Goal: Information Seeking & Learning: Check status

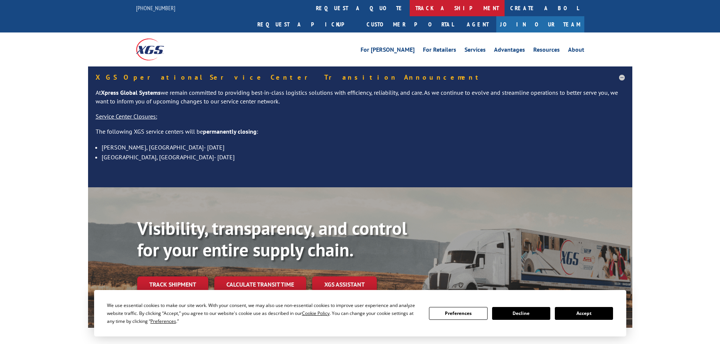
click at [410, 10] on link "track a shipment" at bounding box center [457, 8] width 95 height 16
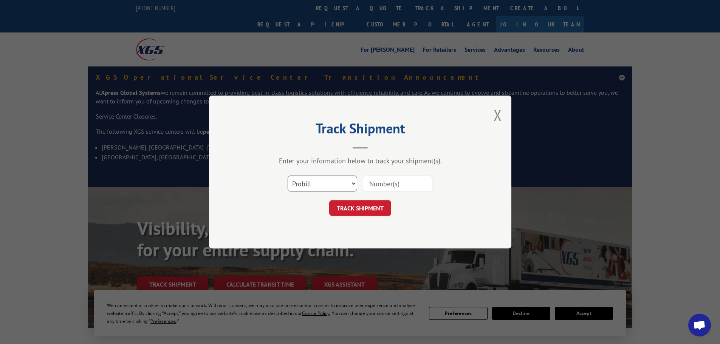
click at [334, 186] on select "Select category... Probill BOL PO" at bounding box center [322, 184] width 70 height 16
select select "bol"
click at [287, 176] on select "Select category... Probill BOL PO" at bounding box center [322, 184] width 70 height 16
click at [379, 181] on input at bounding box center [398, 184] width 70 height 16
paste input "5995955"
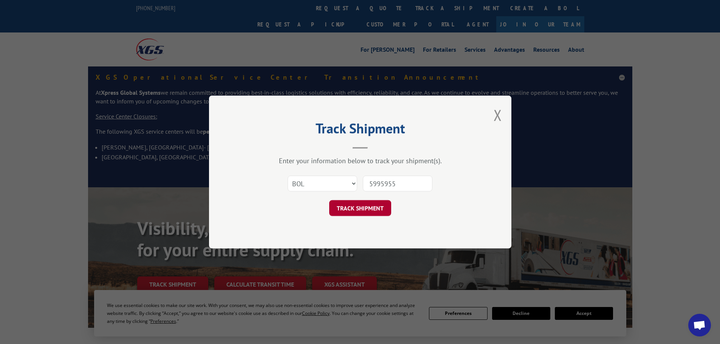
type input "5995955"
click at [375, 212] on button "TRACK SHIPMENT" at bounding box center [360, 208] width 62 height 16
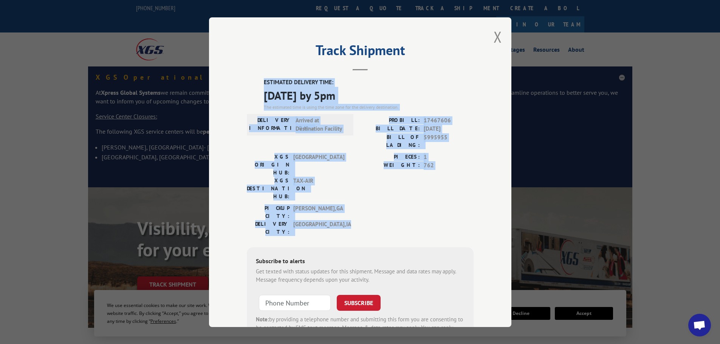
drag, startPoint x: 261, startPoint y: 81, endPoint x: 415, endPoint y: 197, distance: 193.4
click at [415, 197] on div "ESTIMATED DELIVERY TIME: [DATE] by 5pm The estimated time is using the time zon…" at bounding box center [360, 214] width 227 height 272
copy div "ESTIMATED DELIVERY TIME: [DATE] by 5pm The estimated time is using the time zon…"
